Goal: Use online tool/utility: Utilize a website feature to perform a specific function

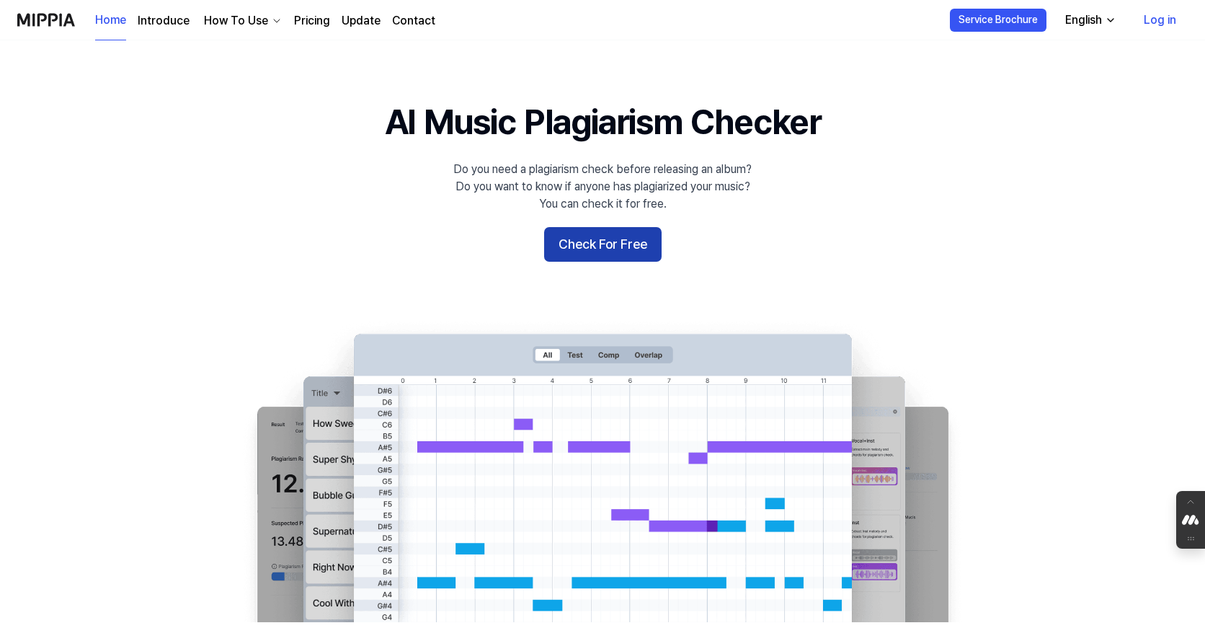
click at [592, 253] on button "Check For Free" at bounding box center [602, 244] width 117 height 35
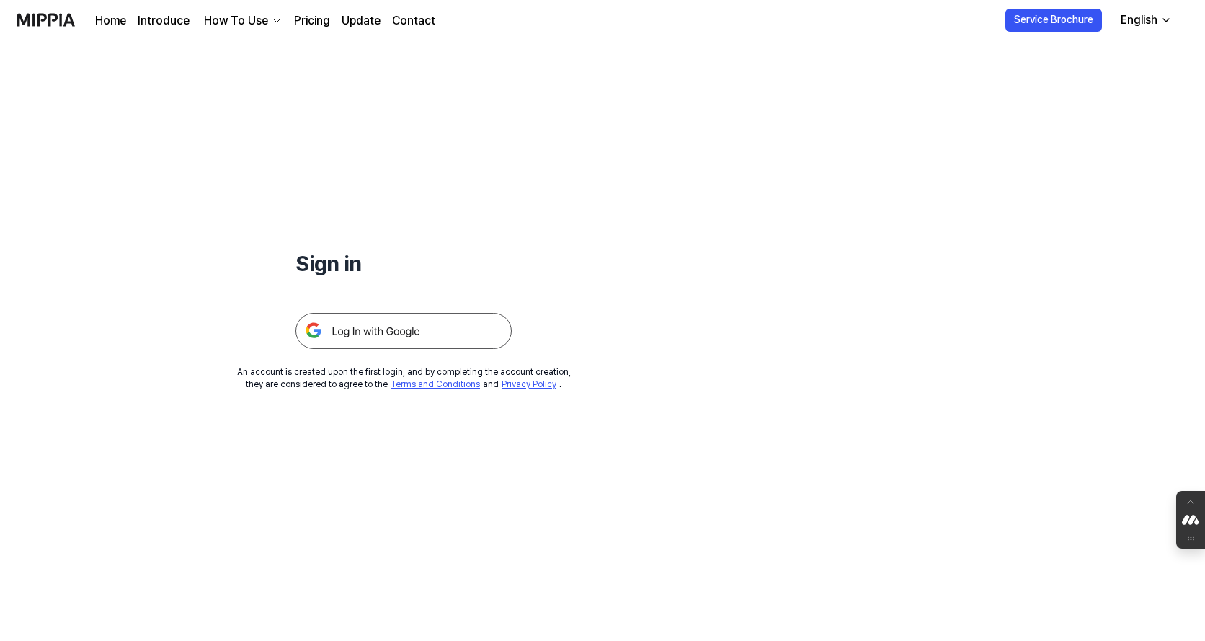
click at [501, 321] on img at bounding box center [403, 331] width 216 height 36
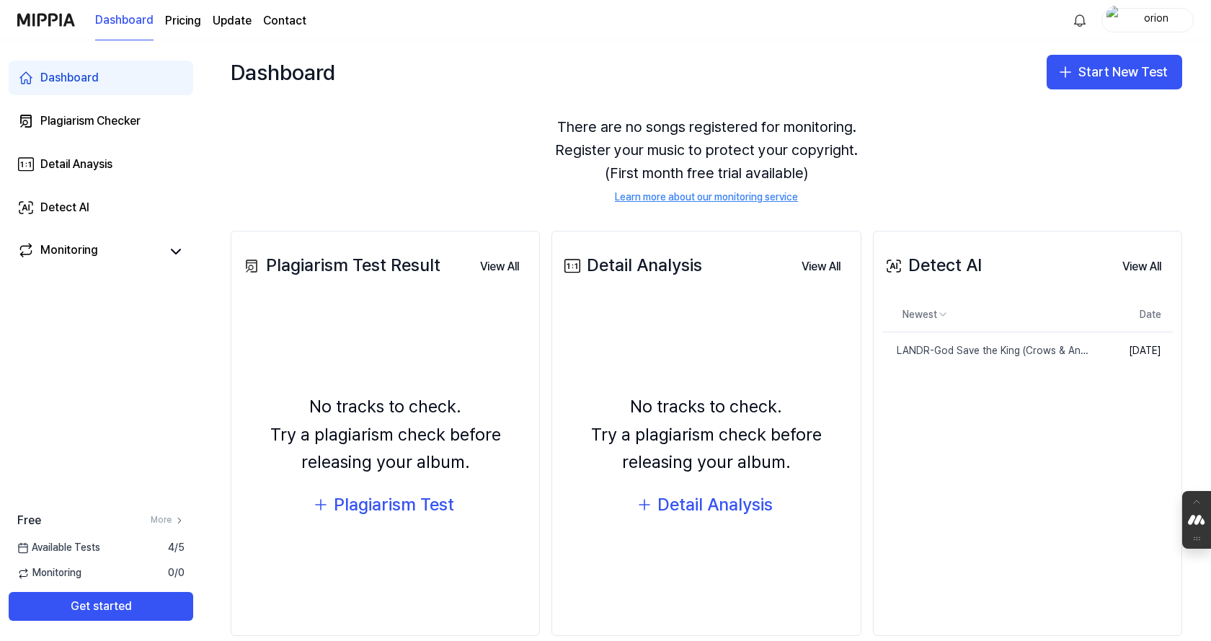
scroll to position [67, 0]
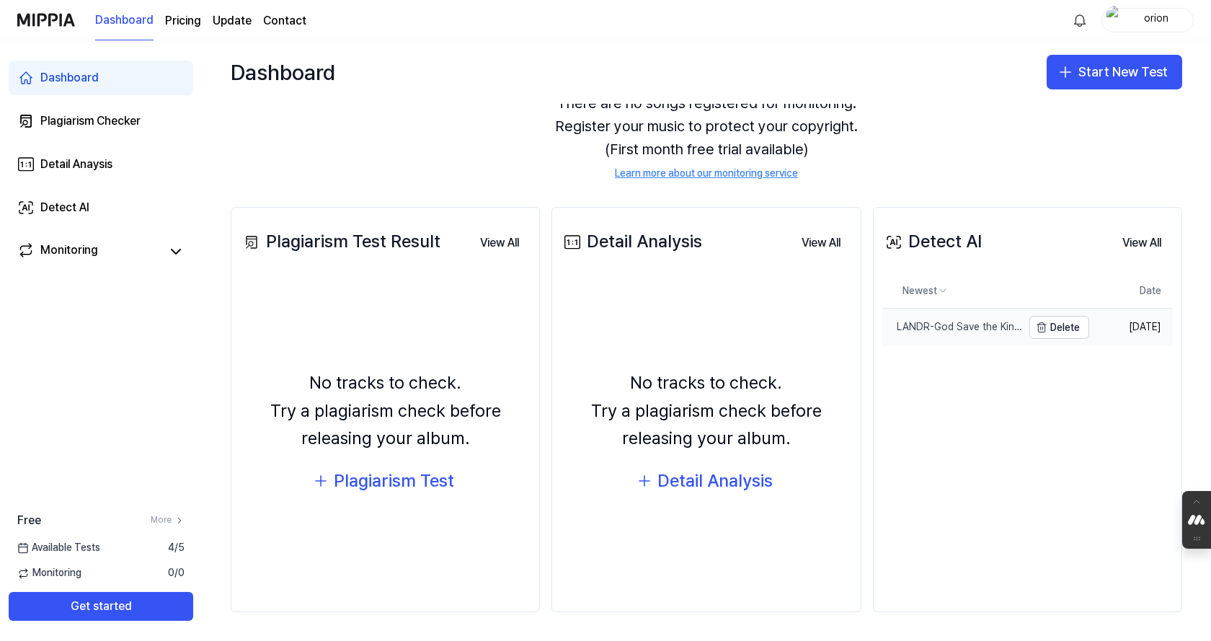
click at [953, 331] on div "LANDR-God Save the King (Crows & Anthem Trance Edit)-Balanced-Medium" at bounding box center [952, 327] width 140 height 14
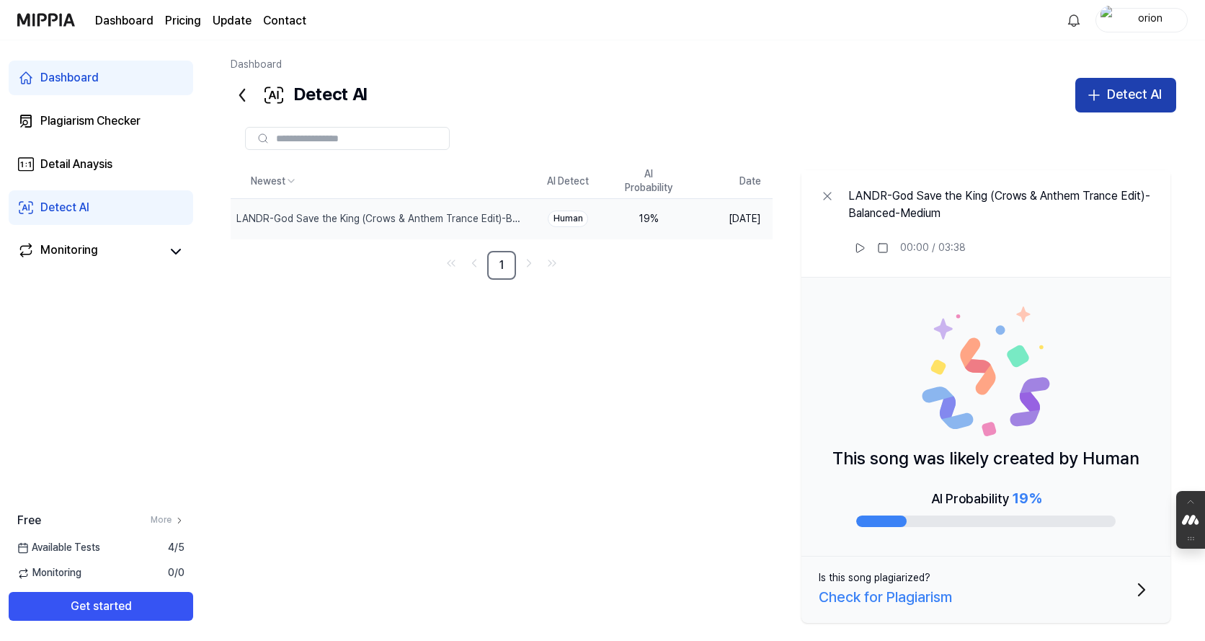
click at [1114, 92] on div "Detect AI" at bounding box center [1134, 94] width 55 height 21
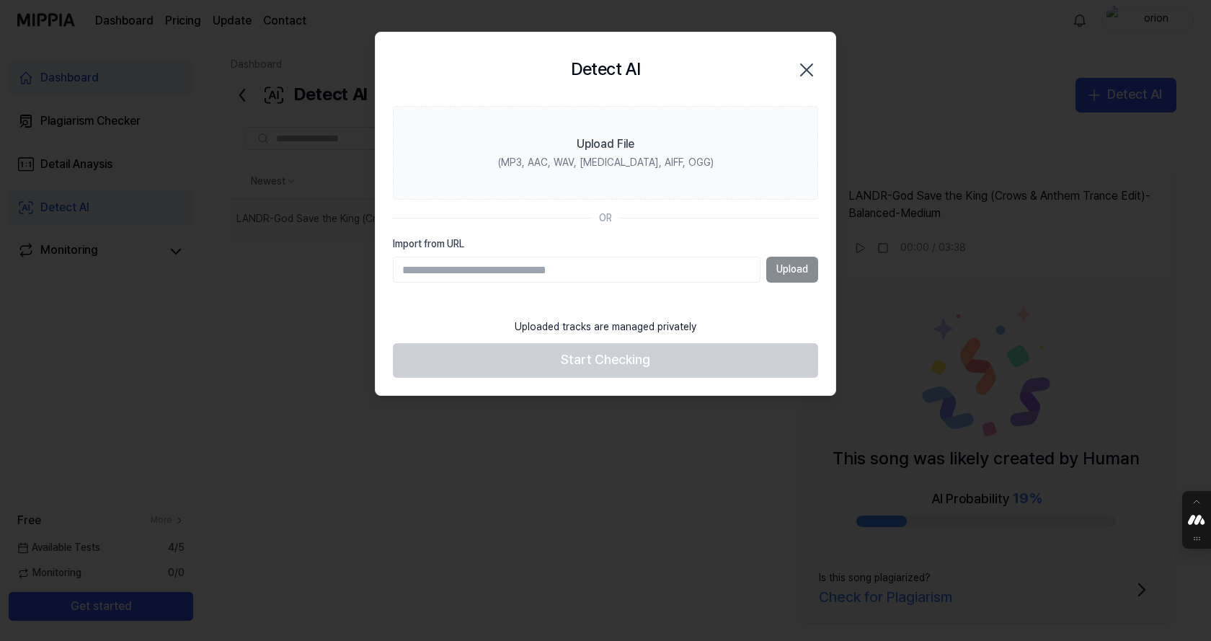
click at [778, 270] on div "Upload" at bounding box center [605, 270] width 425 height 26
click at [780, 270] on div "Upload" at bounding box center [605, 270] width 425 height 26
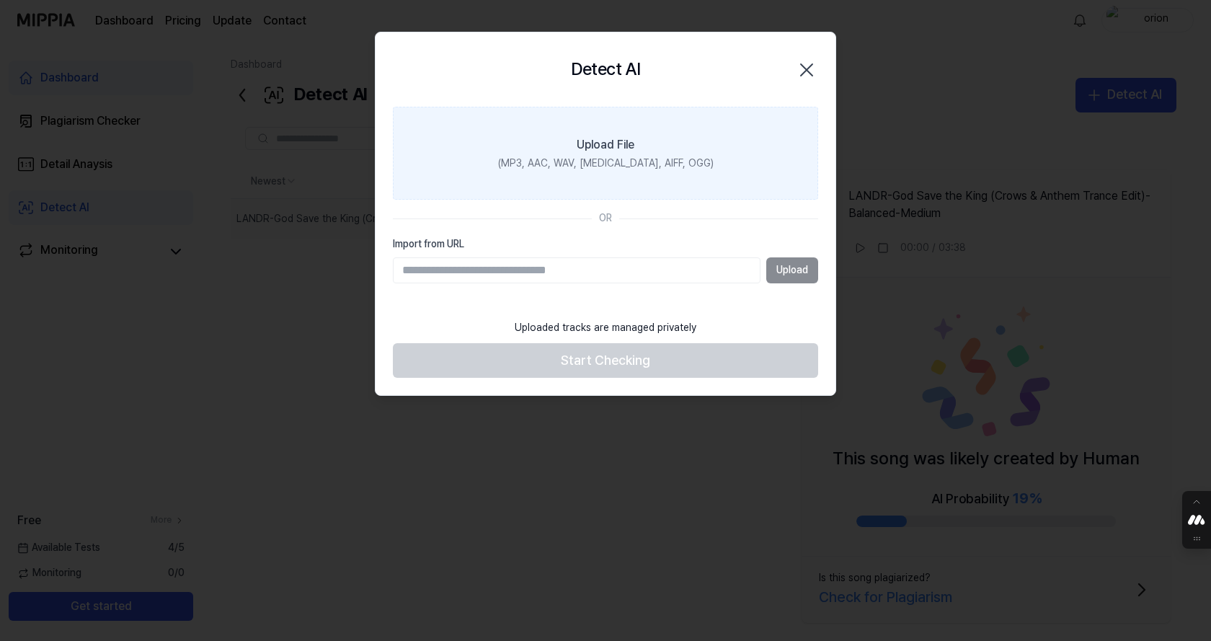
click at [603, 135] on label "Upload File (MP3, AAC, WAV, FLAC, AIFF, OGG)" at bounding box center [605, 154] width 425 height 94
click at [0, 0] on input "Upload File (MP3, AAC, WAV, FLAC, AIFF, OGG)" at bounding box center [0, 0] width 0 height 0
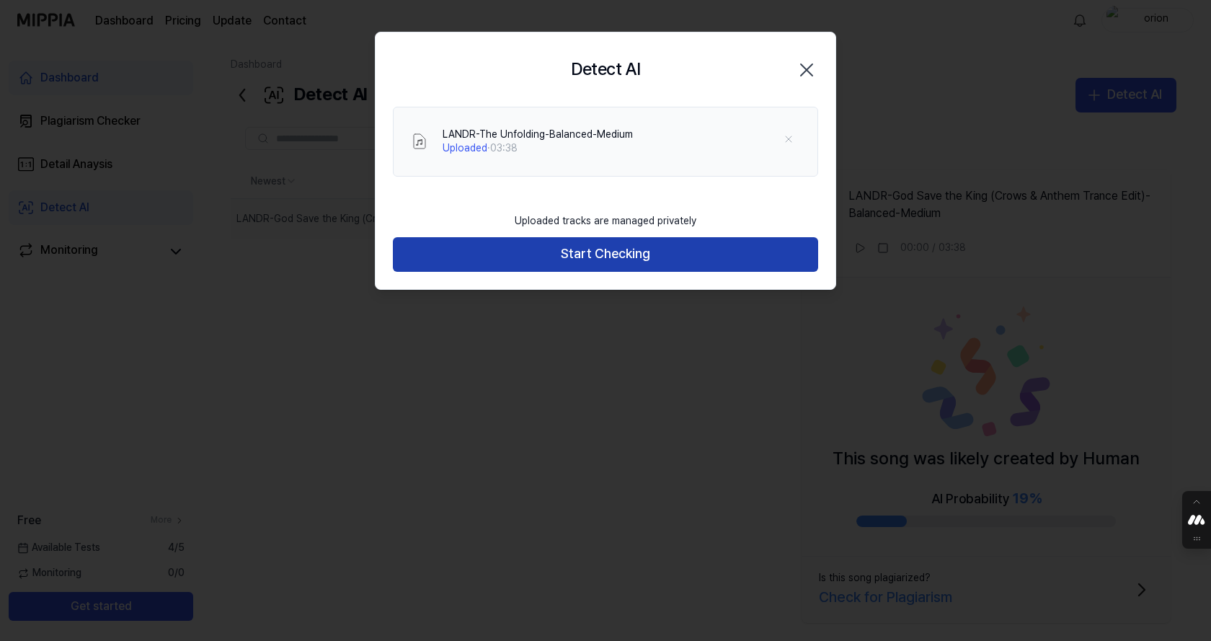
click at [614, 259] on button "Start Checking" at bounding box center [605, 254] width 425 height 35
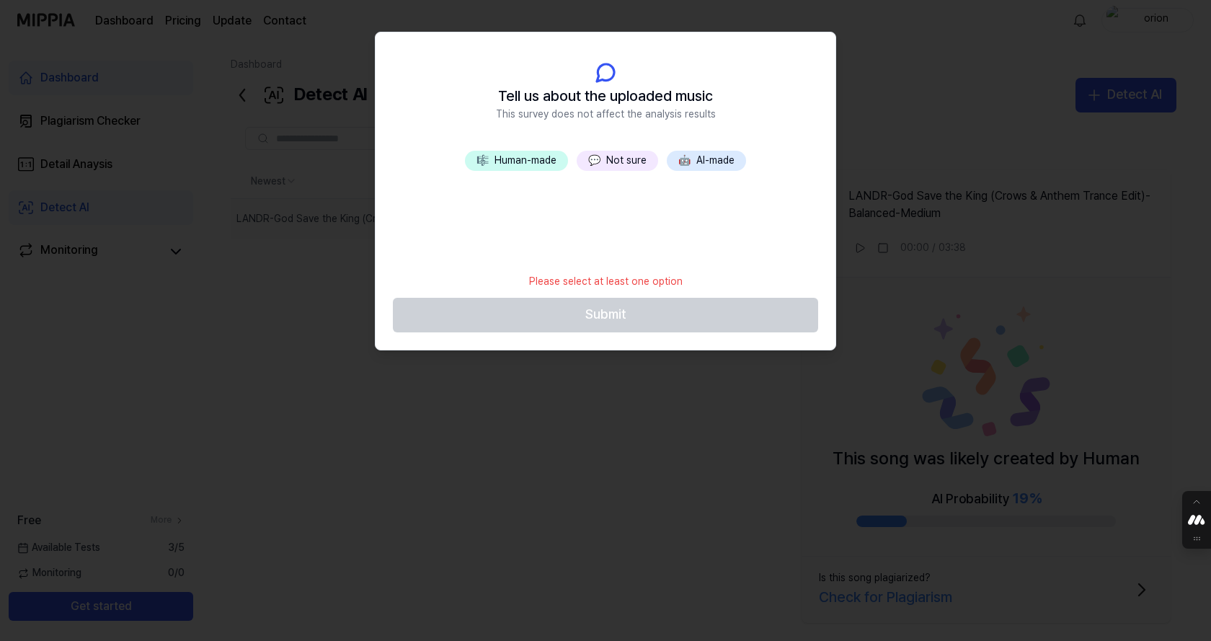
click at [525, 154] on button "🎼 Human-made" at bounding box center [516, 161] width 103 height 20
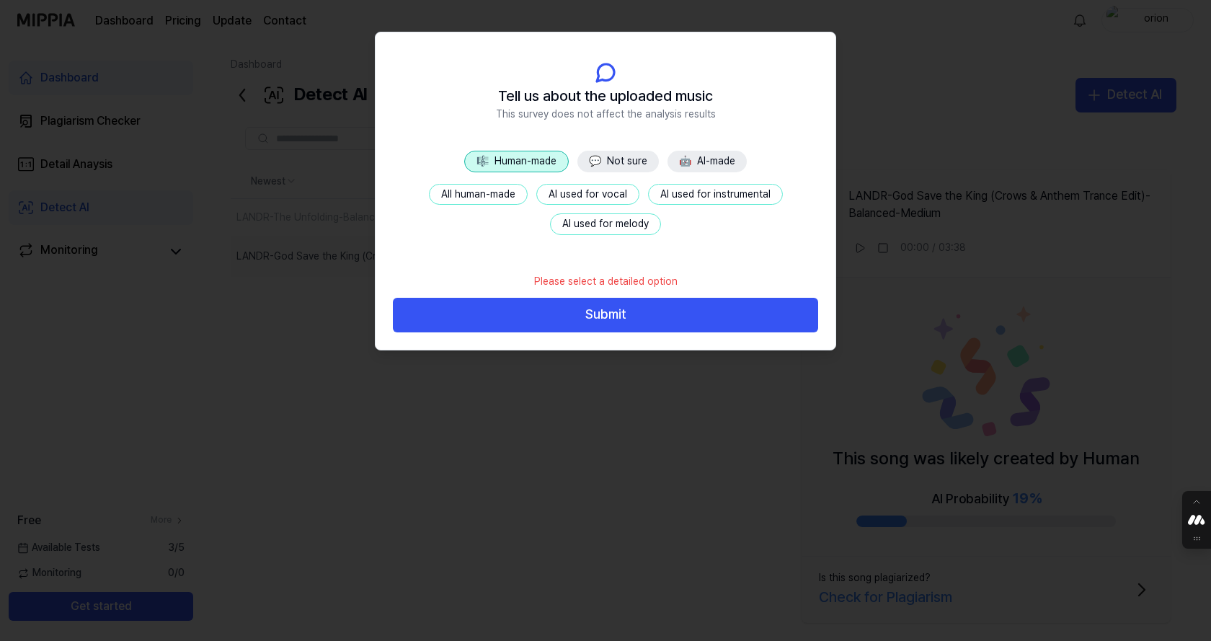
click at [482, 197] on button "All human-made" at bounding box center [478, 195] width 99 height 22
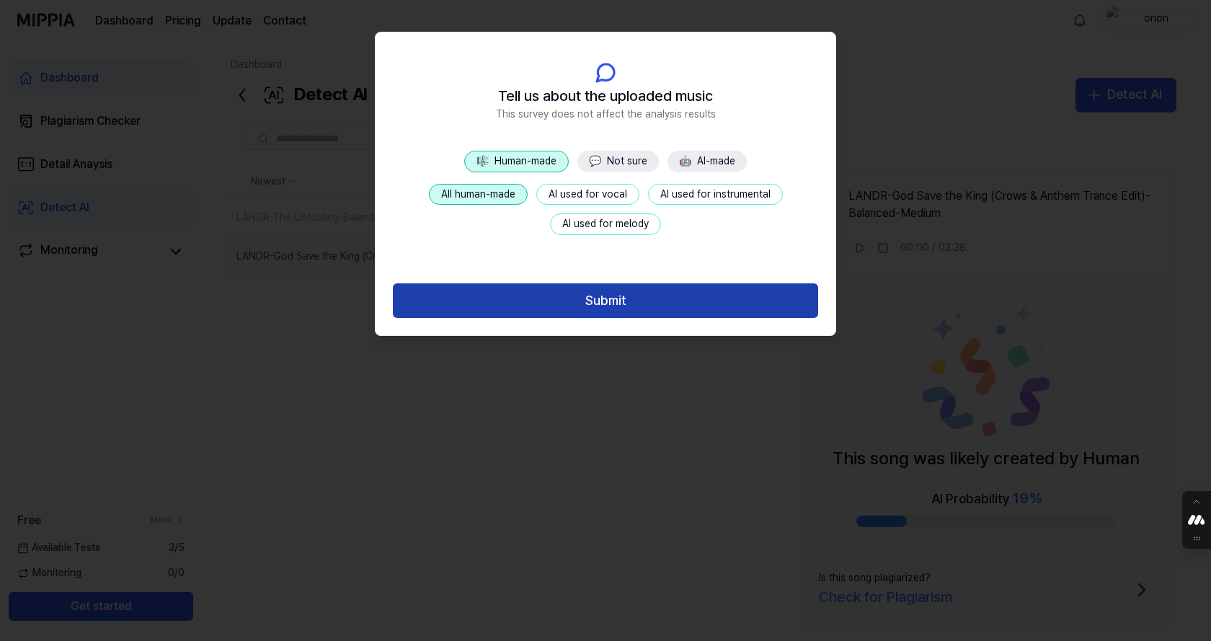
click at [584, 299] on button "Submit" at bounding box center [605, 300] width 425 height 35
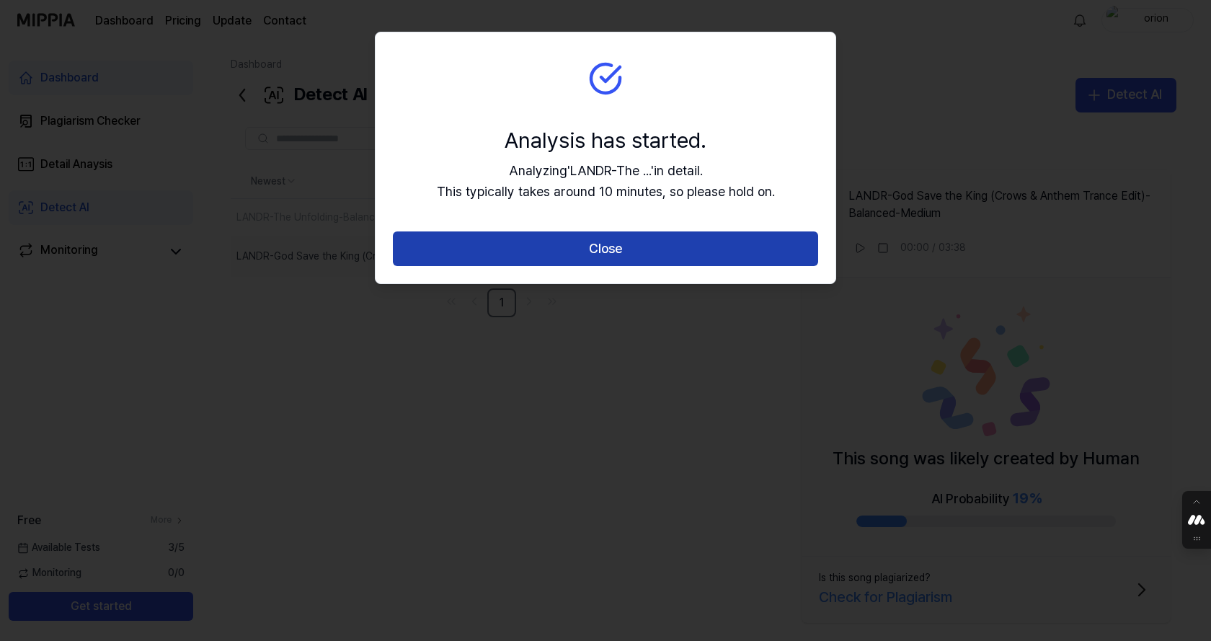
click at [609, 236] on button "Close" at bounding box center [605, 248] width 425 height 35
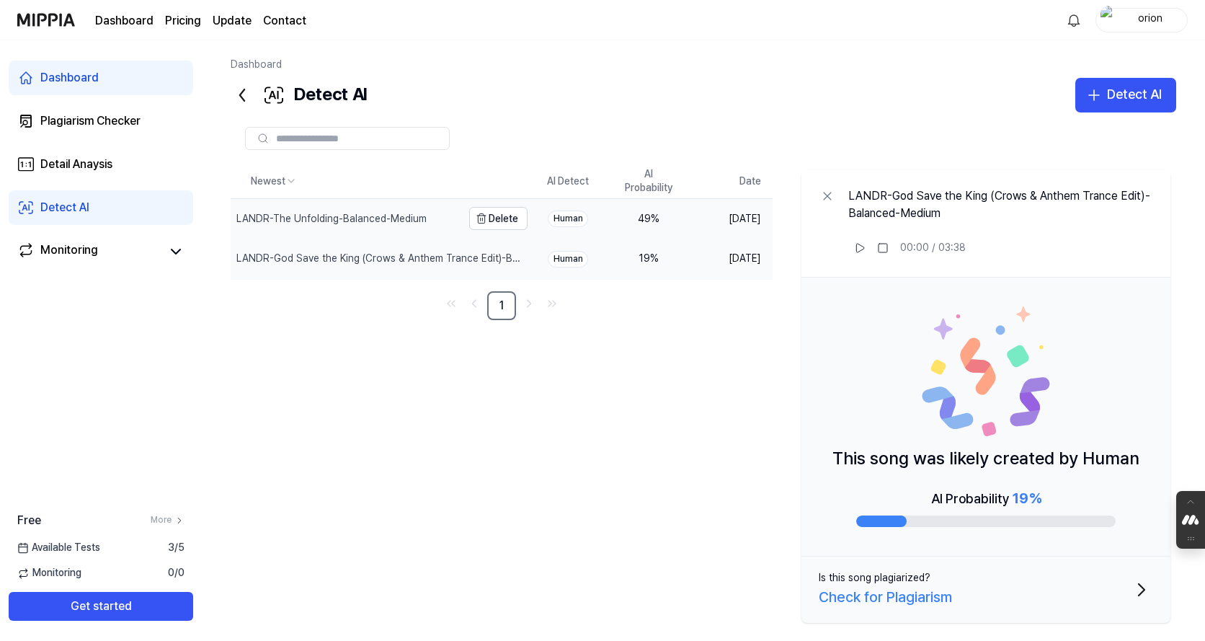
click at [297, 214] on div "LANDR-The Unfolding-Balanced-Medium" at bounding box center [331, 219] width 190 height 14
